Goal: Obtain resource: Obtain resource

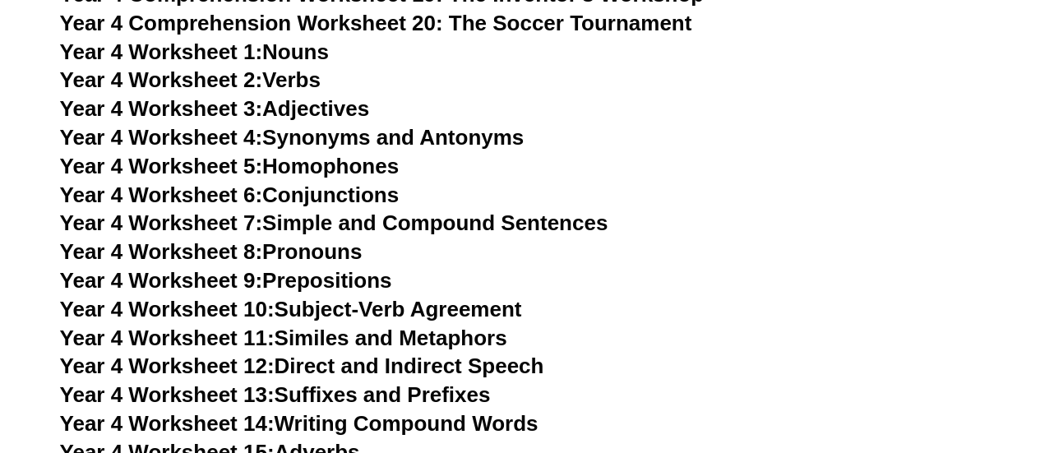
scroll to position [7275, 0]
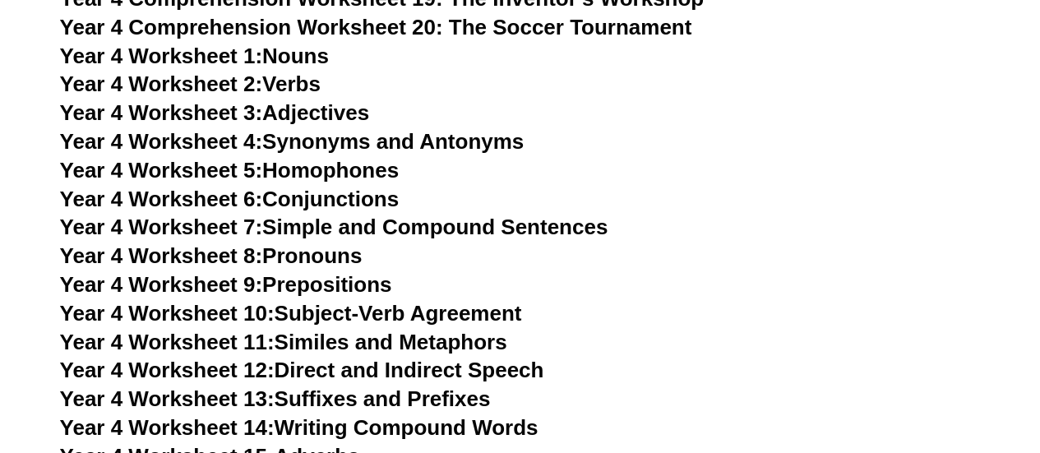
click at [354, 196] on link "Year 4 Worksheet 6: Conjunctions" at bounding box center [230, 199] width 340 height 25
click at [364, 167] on link "Year 4 Worksheet 5: Homophones" at bounding box center [230, 170] width 340 height 25
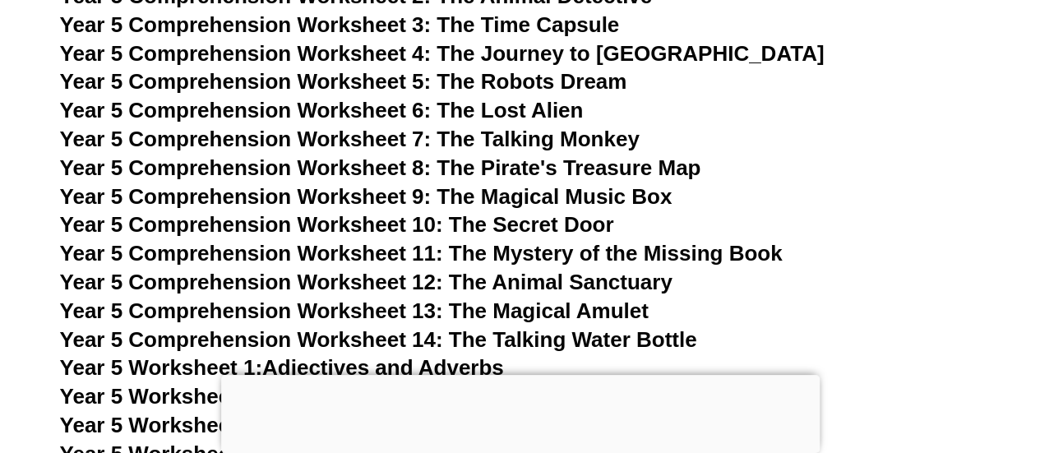
scroll to position [7845, 0]
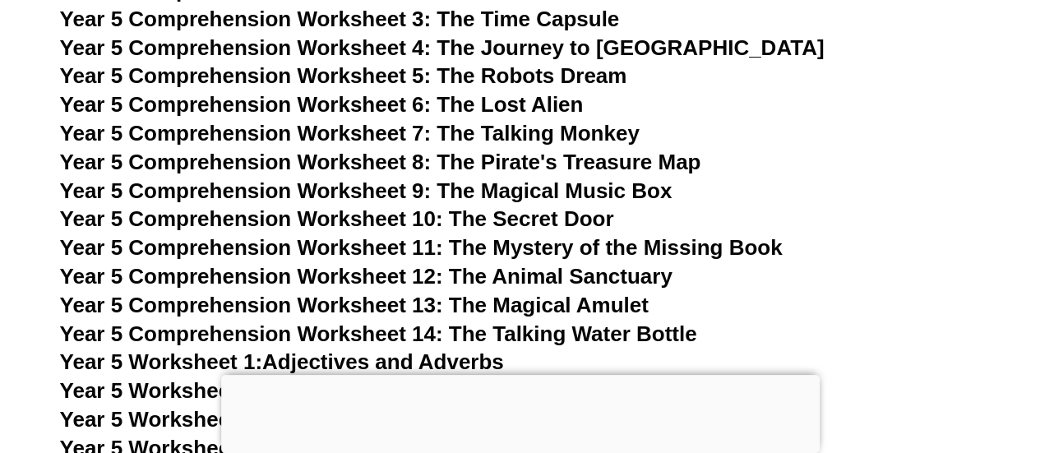
click at [624, 243] on span "Year 5 Comprehension Worksheet 11: The Mystery of the Missing Book" at bounding box center [421, 247] width 723 height 25
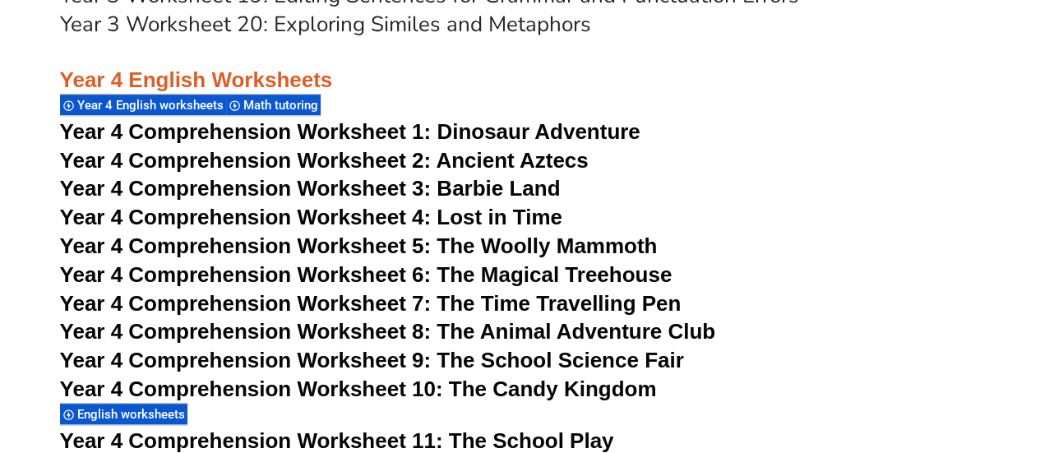
scroll to position [6611, 0]
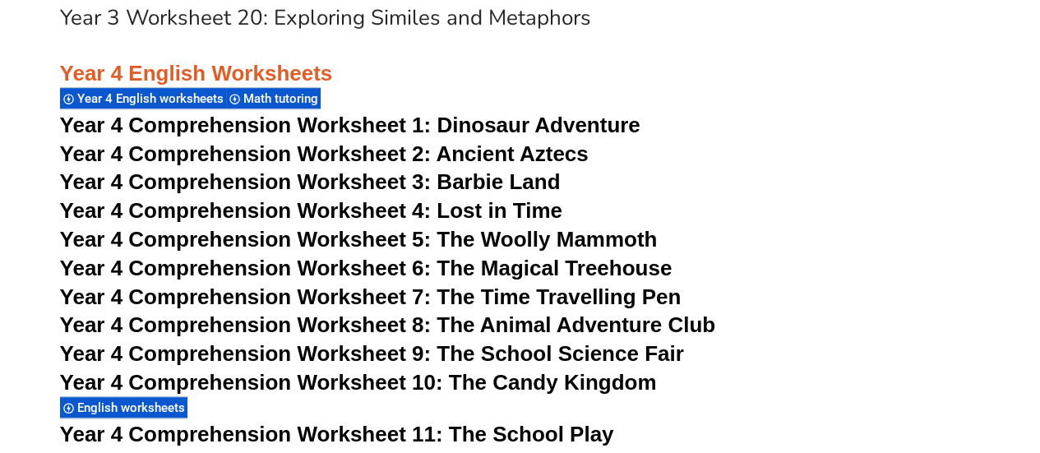
click at [558, 263] on span "Year 4 Comprehension Worksheet 6: The Magical Treehouse" at bounding box center [366, 268] width 613 height 25
